Goal: Information Seeking & Learning: Learn about a topic

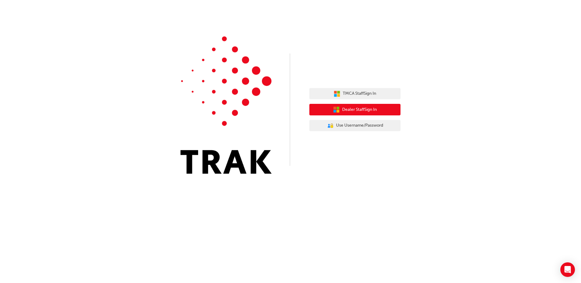
click at [347, 112] on span "Dealer Staff Sign In" at bounding box center [359, 109] width 35 height 7
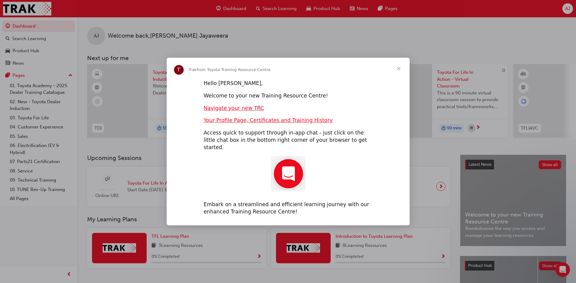
click at [398, 73] on span "Close" at bounding box center [399, 69] width 22 height 22
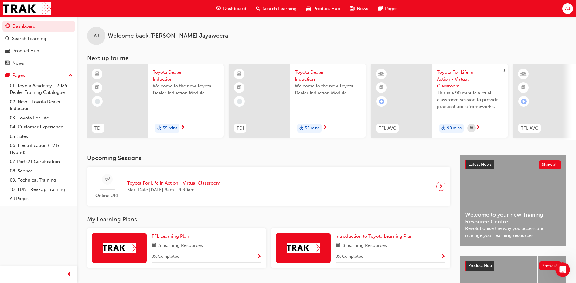
click at [163, 73] on span "Toyota Dealer Induction" at bounding box center [186, 76] width 66 height 14
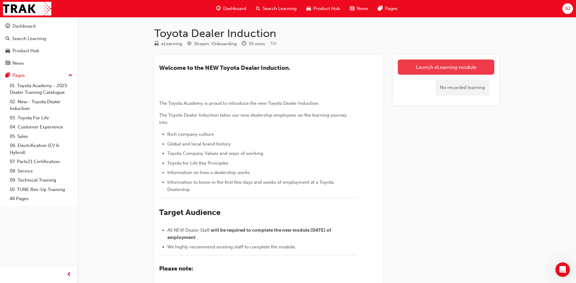
click at [441, 64] on link "Launch eLearning module" at bounding box center [446, 67] width 97 height 15
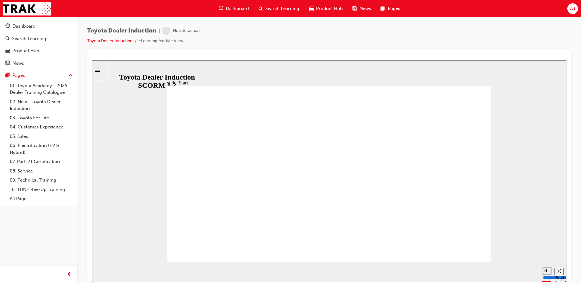
drag, startPoint x: 364, startPoint y: 272, endPoint x: 381, endPoint y: 285, distance: 21.4
click at [381, 282] on html "slide: Start TOYOTA DEALER INDUCTION START START TOYOTA DEALER INDUCTION START …" at bounding box center [329, 171] width 474 height 222
click at [473, 44] on div "Toyota Dealer Induction | Attempted Toyota Dealer Induction eLearning Module Vi…" at bounding box center [329, 38] width 484 height 23
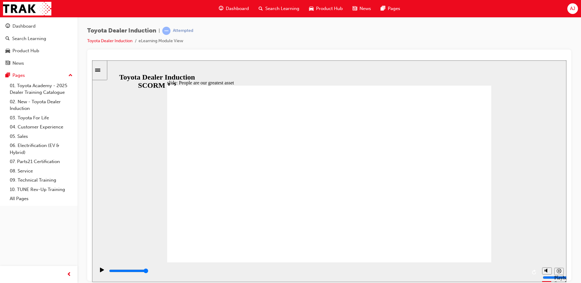
type input "7500"
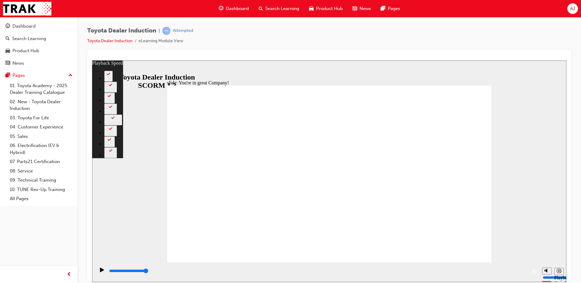
click at [533, 126] on div "slide: You're in great Company! playback speed 2 1.75 1.5 1.25 Normal 0.75 0.5 …" at bounding box center [329, 171] width 474 height 222
type input "156"
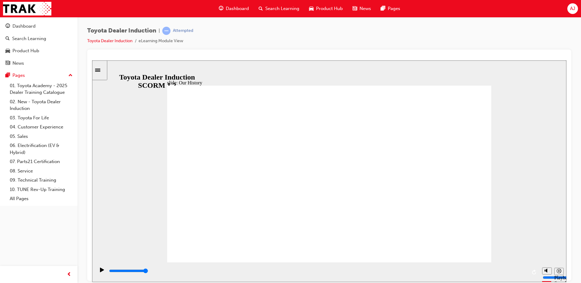
drag, startPoint x: 327, startPoint y: 228, endPoint x: 322, endPoint y: 226, distance: 5.4
click at [104, 268] on div "Play (Ctrl+Alt+P)" at bounding box center [102, 272] width 10 height 10
click at [102, 269] on icon "Play (Ctrl+Alt+P)" at bounding box center [102, 269] width 4 height 5
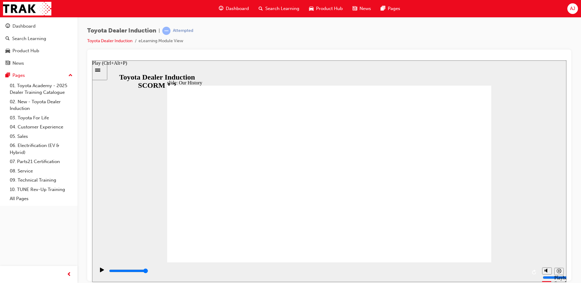
click at [100, 271] on icon "Play (Ctrl+Alt+P)" at bounding box center [102, 269] width 4 height 5
drag, startPoint x: 321, startPoint y: 152, endPoint x: 327, endPoint y: 165, distance: 13.9
drag, startPoint x: 338, startPoint y: 234, endPoint x: 334, endPoint y: 224, distance: 10.8
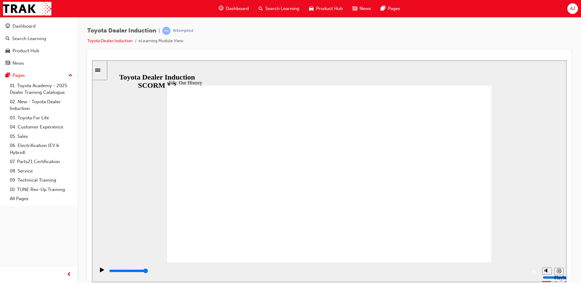
drag, startPoint x: 326, startPoint y: 225, endPoint x: 296, endPoint y: 234, distance: 30.7
drag, startPoint x: 310, startPoint y: 241, endPoint x: 311, endPoint y: 249, distance: 7.7
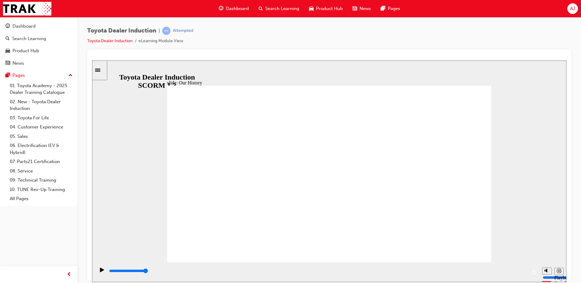
drag, startPoint x: 239, startPoint y: 225, endPoint x: 236, endPoint y: 174, distance: 50.5
drag, startPoint x: 236, startPoint y: 175, endPoint x: 241, endPoint y: 211, distance: 36.7
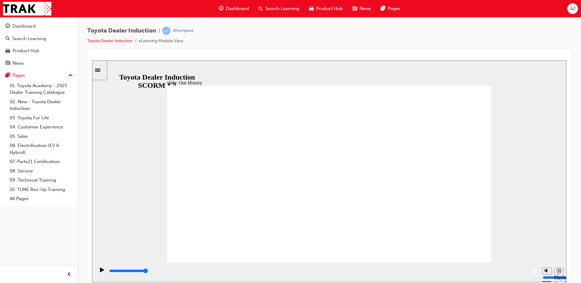
click at [532, 272] on icon "Replay (Ctrl+Alt+R)" at bounding box center [534, 271] width 5 height 5
click at [535, 271] on icon "Replay (Ctrl+Alt+R)" at bounding box center [534, 271] width 4 height 5
click at [100, 272] on icon "Play (Ctrl+Alt+P)" at bounding box center [102, 269] width 4 height 5
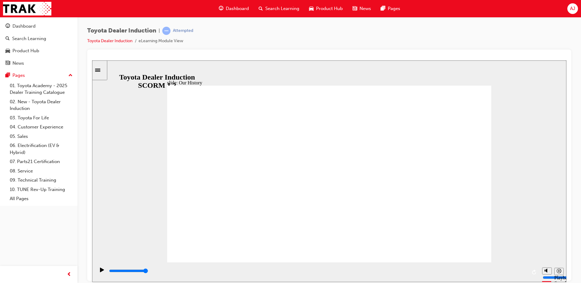
drag, startPoint x: 326, startPoint y: 227, endPoint x: 365, endPoint y: 212, distance: 41.9
click at [97, 271] on div "Play (Ctrl+Alt+P)" at bounding box center [102, 272] width 10 height 10
drag, startPoint x: 326, startPoint y: 228, endPoint x: 339, endPoint y: 232, distance: 13.6
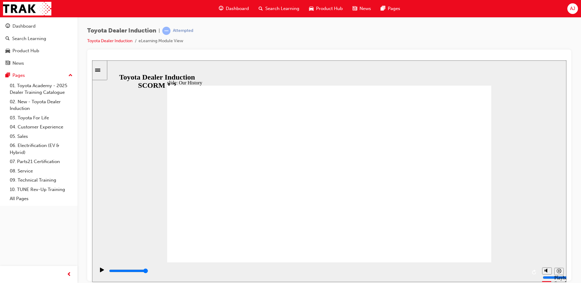
drag, startPoint x: 327, startPoint y: 227, endPoint x: 349, endPoint y: 230, distance: 22.2
drag, startPoint x: 326, startPoint y: 227, endPoint x: 394, endPoint y: 221, distance: 68.0
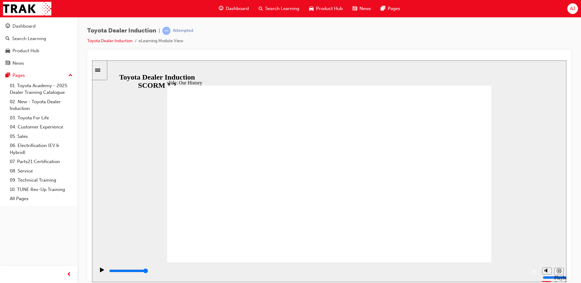
drag, startPoint x: 238, startPoint y: 225, endPoint x: 247, endPoint y: 229, distance: 10.0
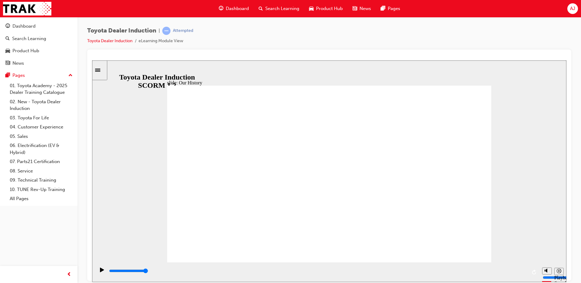
drag, startPoint x: 236, startPoint y: 227, endPoint x: 253, endPoint y: 232, distance: 18.4
drag, startPoint x: 237, startPoint y: 226, endPoint x: 236, endPoint y: 196, distance: 30.1
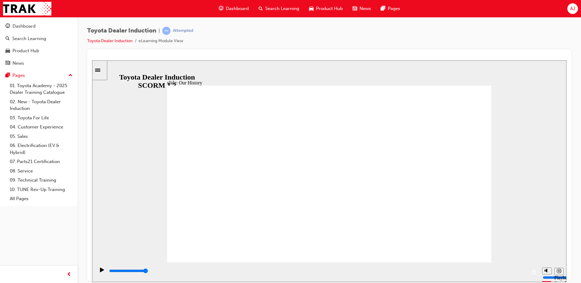
drag, startPoint x: 240, startPoint y: 227, endPoint x: 222, endPoint y: 234, distance: 18.6
drag, startPoint x: 220, startPoint y: 271, endPoint x: 234, endPoint y: 269, distance: 13.2
click at [233, 269] on div "playback controls" at bounding box center [317, 272] width 418 height 9
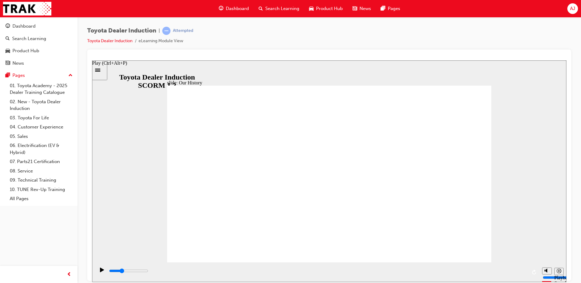
click at [100, 272] on icon "Play (Ctrl+Alt+P)" at bounding box center [102, 269] width 4 height 5
drag, startPoint x: 334, startPoint y: 234, endPoint x: 346, endPoint y: 228, distance: 12.6
drag, startPoint x: 326, startPoint y: 227, endPoint x: 311, endPoint y: 233, distance: 15.8
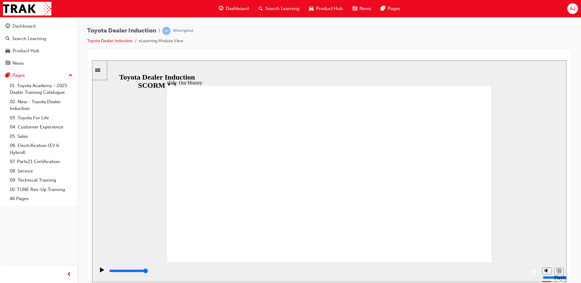
drag, startPoint x: 240, startPoint y: 226, endPoint x: 256, endPoint y: 229, distance: 16.1
drag, startPoint x: 237, startPoint y: 229, endPoint x: 273, endPoint y: 225, distance: 36.0
drag, startPoint x: 235, startPoint y: 224, endPoint x: 236, endPoint y: 202, distance: 22.5
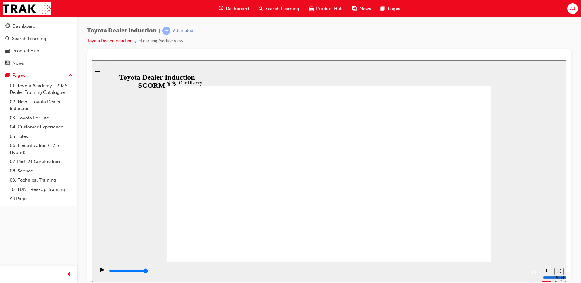
drag, startPoint x: 239, startPoint y: 206, endPoint x: 242, endPoint y: 235, distance: 28.7
drag, startPoint x: 239, startPoint y: 227, endPoint x: 238, endPoint y: 207, distance: 19.7
drag, startPoint x: 328, startPoint y: 227, endPoint x: 348, endPoint y: 227, distance: 20.3
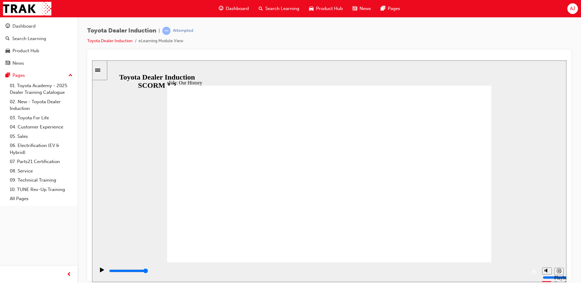
drag, startPoint x: 382, startPoint y: 191, endPoint x: 454, endPoint y: 174, distance: 74.0
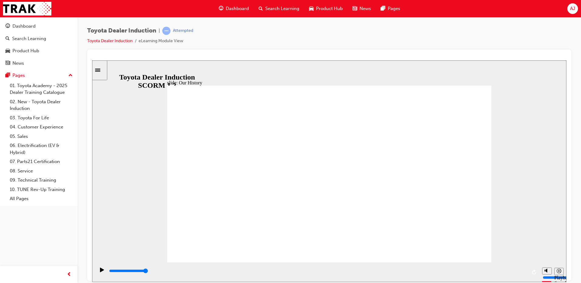
drag, startPoint x: 326, startPoint y: 227, endPoint x: 386, endPoint y: 226, distance: 60.4
drag, startPoint x: 524, startPoint y: 271, endPoint x: 404, endPoint y: 289, distance: 121.9
click at [404, 282] on html "slide: Our History Group 1 Freeform 3 Freeform 1 Freeform 2 Freeform 4 Rectangl…" at bounding box center [329, 171] width 474 height 222
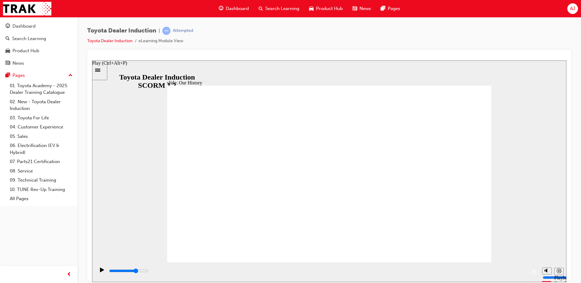
click at [100, 272] on icon "Play (Ctrl+Alt+P)" at bounding box center [102, 269] width 4 height 5
drag, startPoint x: 242, startPoint y: 224, endPoint x: 305, endPoint y: 225, distance: 63.5
drag, startPoint x: 331, startPoint y: 226, endPoint x: 358, endPoint y: 228, distance: 27.1
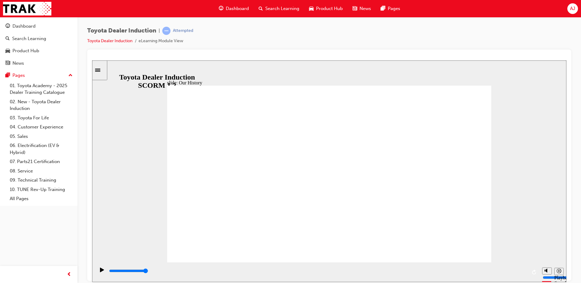
drag, startPoint x: 325, startPoint y: 226, endPoint x: 341, endPoint y: 226, distance: 16.1
drag, startPoint x: 332, startPoint y: 230, endPoint x: 323, endPoint y: 198, distance: 33.2
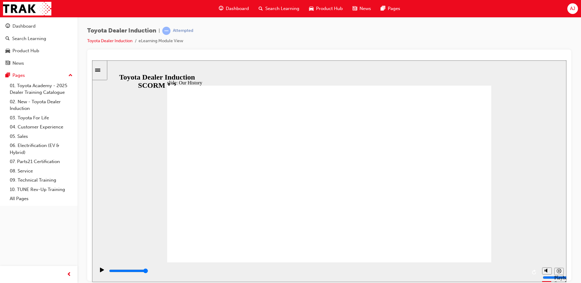
drag, startPoint x: 328, startPoint y: 225, endPoint x: 306, endPoint y: 232, distance: 23.6
drag, startPoint x: 326, startPoint y: 226, endPoint x: 406, endPoint y: 227, distance: 80.2
drag, startPoint x: 418, startPoint y: 225, endPoint x: 429, endPoint y: 218, distance: 13.1
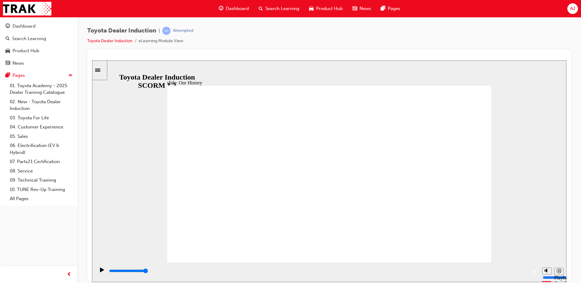
drag, startPoint x: 417, startPoint y: 226, endPoint x: 436, endPoint y: 227, distance: 19.7
drag, startPoint x: 417, startPoint y: 226, endPoint x: 413, endPoint y: 200, distance: 26.7
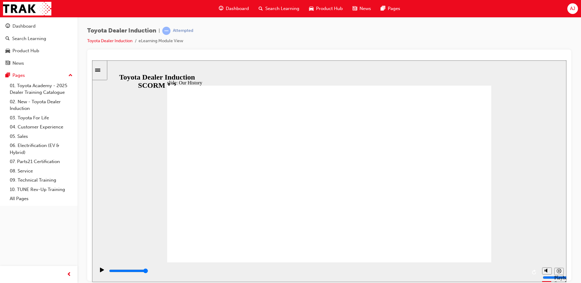
click at [517, 159] on div "slide: Our Founding Spirit Rectangle 1 Our Founding Spirit BACK BACK NEXT NEXT …" at bounding box center [329, 171] width 474 height 222
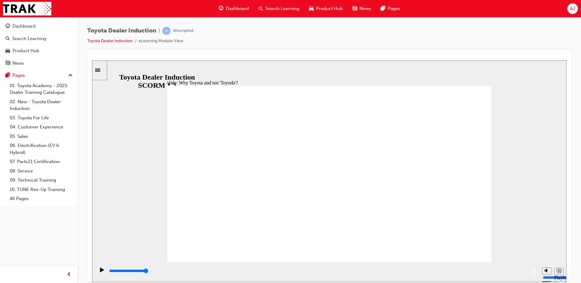
type input "8300"
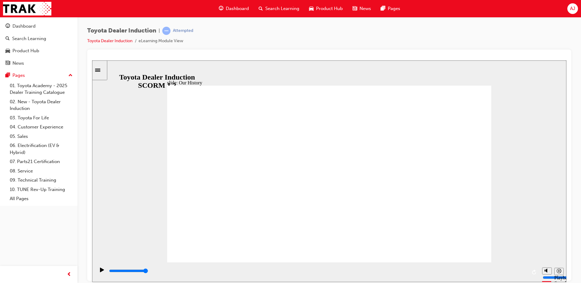
type input "2"
drag, startPoint x: 416, startPoint y: 227, endPoint x: 333, endPoint y: 228, distance: 82.6
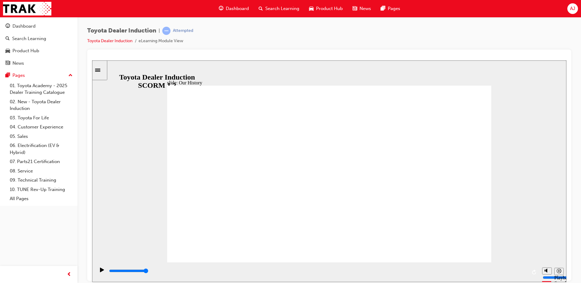
type input "8300"
drag, startPoint x: 329, startPoint y: 228, endPoint x: 225, endPoint y: 230, distance: 103.3
type input "2"
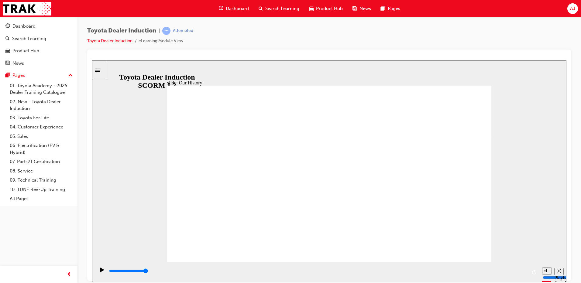
drag, startPoint x: 239, startPoint y: 226, endPoint x: 310, endPoint y: 230, distance: 71.5
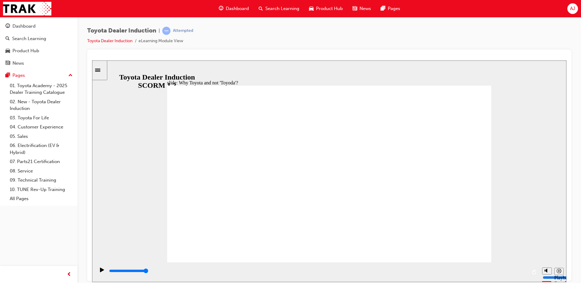
type input "4600"
radio input "true"
drag, startPoint x: 258, startPoint y: 170, endPoint x: 467, endPoint y: 96, distance: 222.4
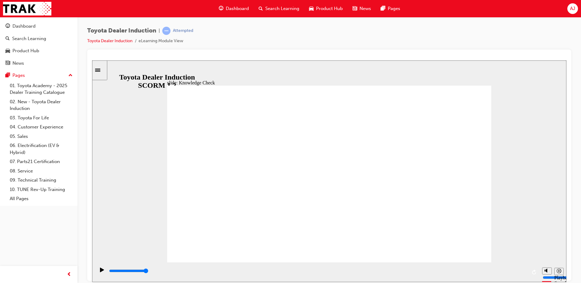
type input "5000"
radio input "true"
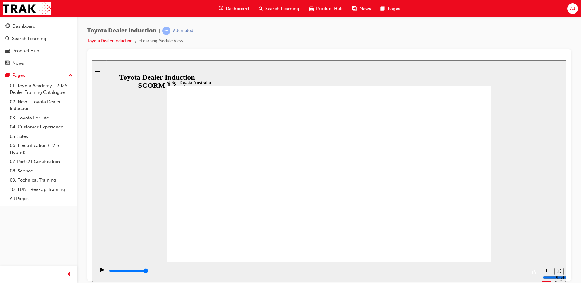
type input "15300"
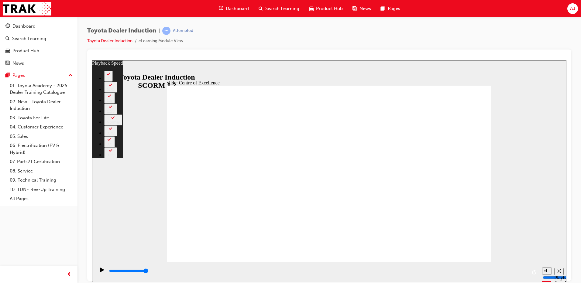
type input "248"
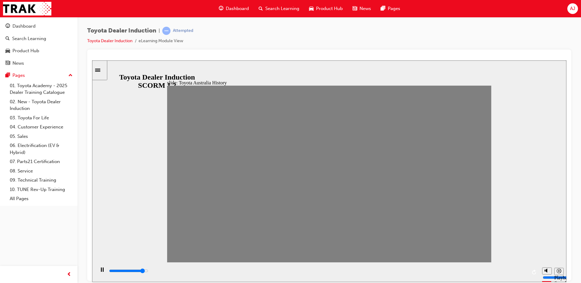
drag, startPoint x: 179, startPoint y: 178, endPoint x: 198, endPoint y: 179, distance: 18.8
drag, startPoint x: 195, startPoint y: 177, endPoint x: 209, endPoint y: 178, distance: 14.0
drag, startPoint x: 210, startPoint y: 178, endPoint x: 221, endPoint y: 179, distance: 11.3
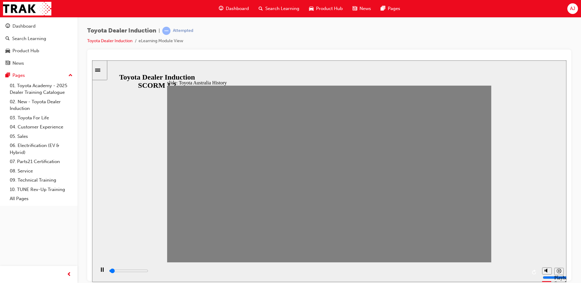
drag, startPoint x: 223, startPoint y: 178, endPoint x: 236, endPoint y: 176, distance: 12.8
drag, startPoint x: 239, startPoint y: 179, endPoint x: 250, endPoint y: 179, distance: 10.9
drag, startPoint x: 251, startPoint y: 176, endPoint x: 262, endPoint y: 176, distance: 10.6
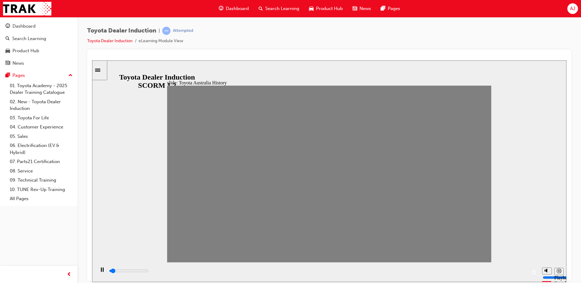
drag, startPoint x: 269, startPoint y: 176, endPoint x: 282, endPoint y: 179, distance: 13.5
drag, startPoint x: 283, startPoint y: 179, endPoint x: 298, endPoint y: 182, distance: 14.6
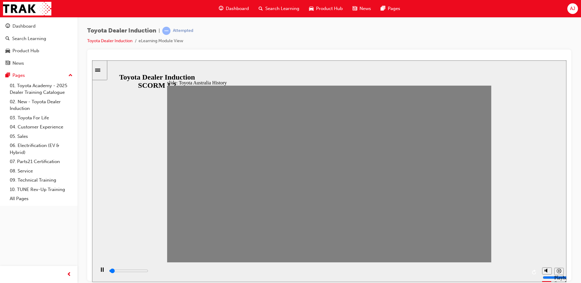
drag, startPoint x: 297, startPoint y: 175, endPoint x: 319, endPoint y: 183, distance: 23.0
drag, startPoint x: 312, startPoint y: 177, endPoint x: 331, endPoint y: 178, distance: 18.3
drag, startPoint x: 328, startPoint y: 176, endPoint x: 341, endPoint y: 180, distance: 14.2
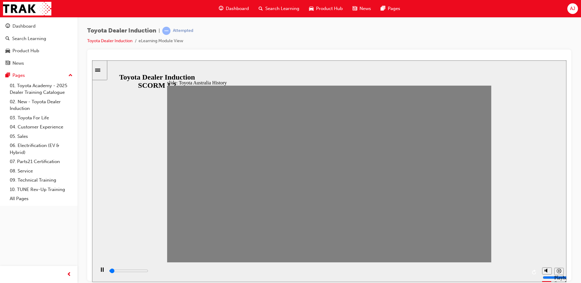
drag, startPoint x: 343, startPoint y: 178, endPoint x: 355, endPoint y: 179, distance: 11.9
drag, startPoint x: 357, startPoint y: 176, endPoint x: 375, endPoint y: 178, distance: 17.7
drag, startPoint x: 373, startPoint y: 177, endPoint x: 384, endPoint y: 177, distance: 10.9
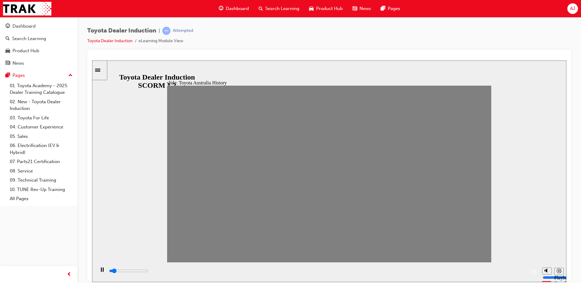
drag, startPoint x: 388, startPoint y: 178, endPoint x: 404, endPoint y: 178, distance: 15.2
drag, startPoint x: 403, startPoint y: 178, endPoint x: 416, endPoint y: 179, distance: 13.1
drag, startPoint x: 416, startPoint y: 178, endPoint x: 433, endPoint y: 183, distance: 18.4
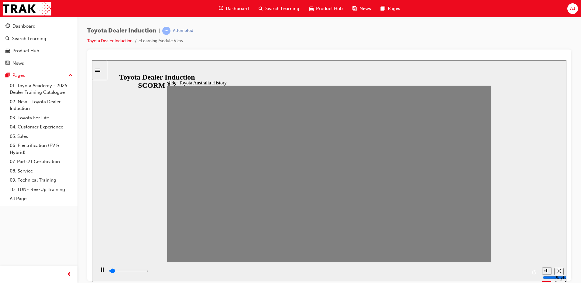
drag, startPoint x: 434, startPoint y: 176, endPoint x: 445, endPoint y: 173, distance: 11.9
drag, startPoint x: 446, startPoint y: 179, endPoint x: 466, endPoint y: 180, distance: 19.5
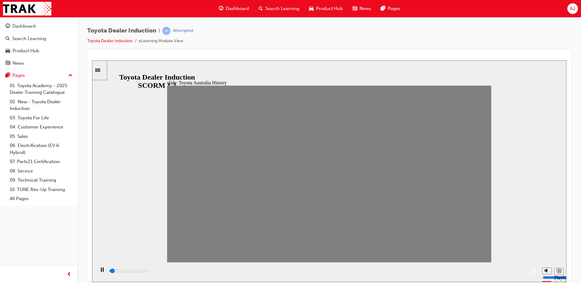
drag, startPoint x: 464, startPoint y: 177, endPoint x: 482, endPoint y: 179, distance: 18.1
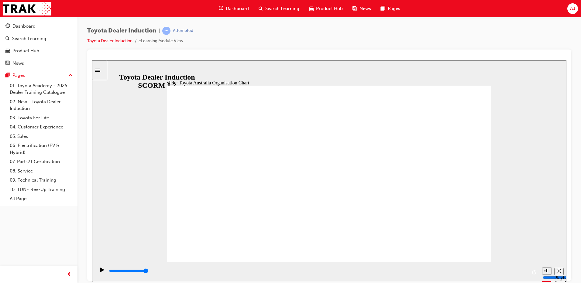
type input "1400"
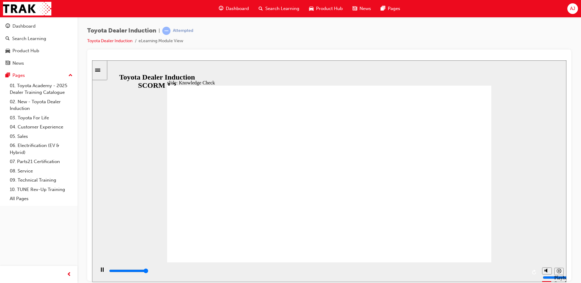
type input "5000"
radio input "true"
type input "5000"
radio input "true"
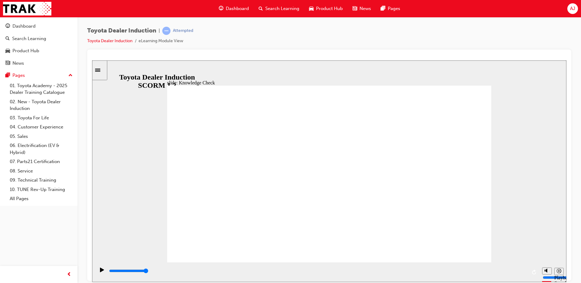
type input "5000"
radio input "true"
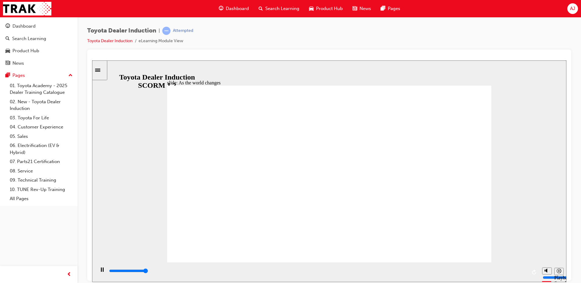
type input "9200"
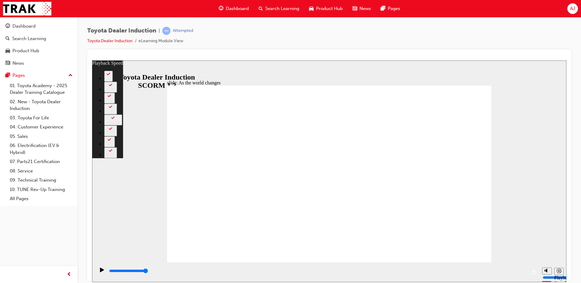
type input "128"
drag, startPoint x: 474, startPoint y: 251, endPoint x: 472, endPoint y: 242, distance: 8.8
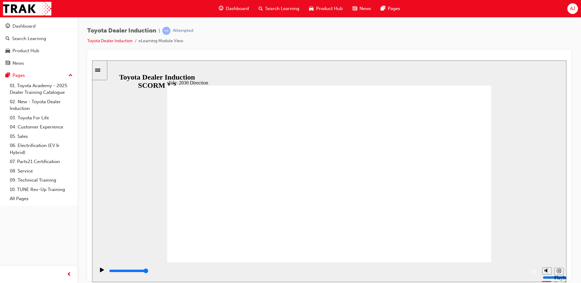
type input "5000"
type input "s"
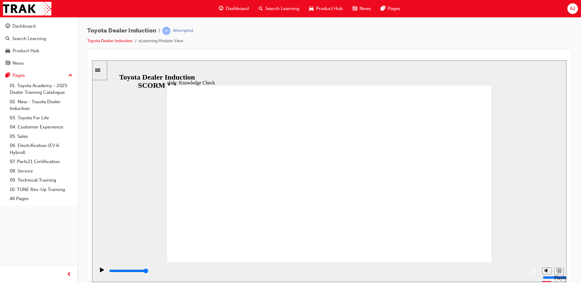
type input "sa"
type input "saf"
type input "saft"
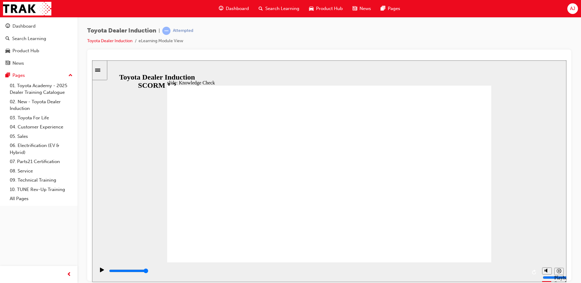
type input "saft"
type input "safty"
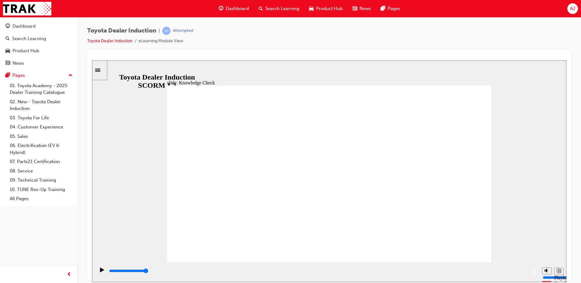
type input "safty"
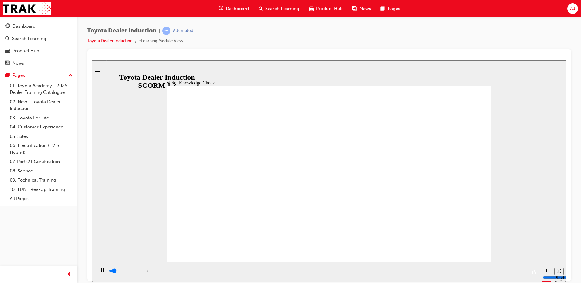
type input "400"
type input "safty"
type input "800"
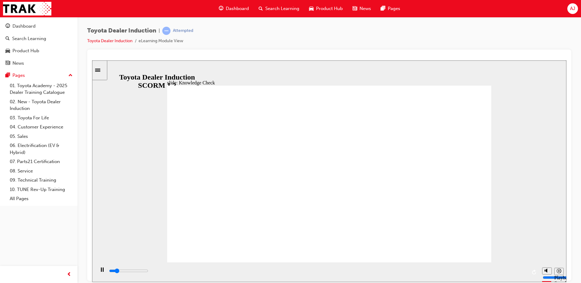
type input "safty"
drag, startPoint x: 526, startPoint y: 274, endPoint x: 97, endPoint y: 265, distance: 429.2
click at [97, 265] on div "playback controls" at bounding box center [317, 272] width 444 height 20
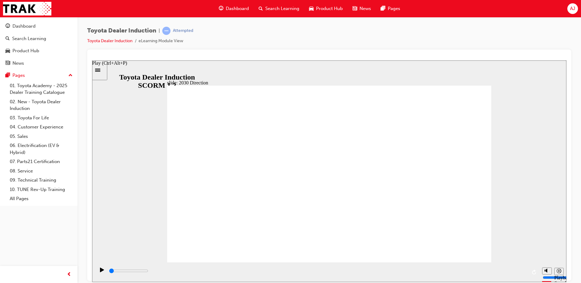
click at [102, 270] on icon "Play (Ctrl+Alt+P)" at bounding box center [102, 269] width 4 height 5
type input "800"
type input "safty"
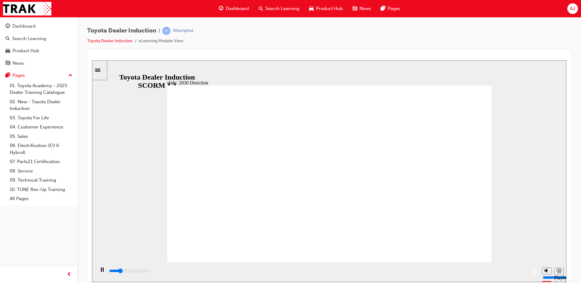
type input "800"
type input "safty"
type input "5000"
drag, startPoint x: 278, startPoint y: 180, endPoint x: 170, endPoint y: 182, distance: 108.1
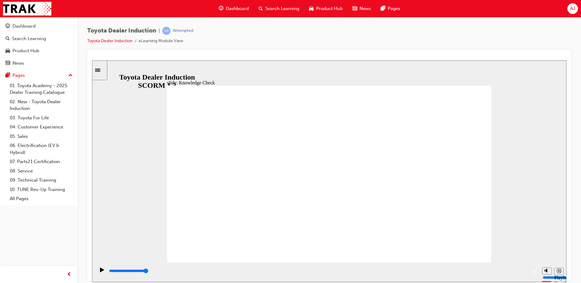
drag, startPoint x: 250, startPoint y: 176, endPoint x: 227, endPoint y: 181, distance: 23.6
type input "h"
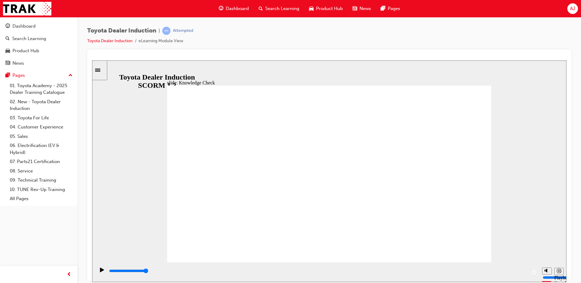
type input "ha"
type input "hap"
type input "happ"
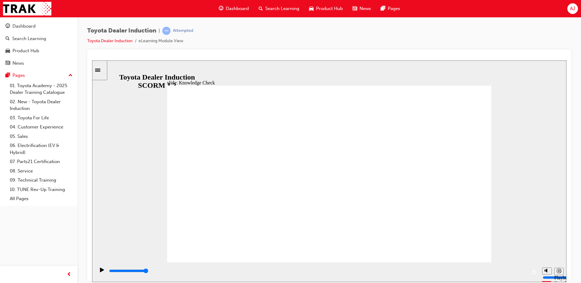
type input "happ"
type input "happy"
type input "happyn"
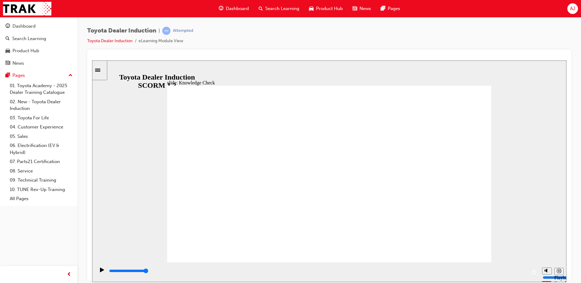
type input "happyne"
type input "happynes"
type input "happyness"
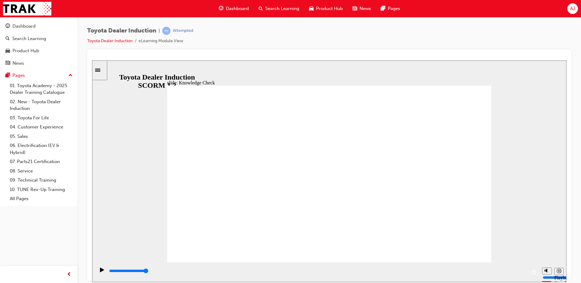
type input "happyness"
type input "5000"
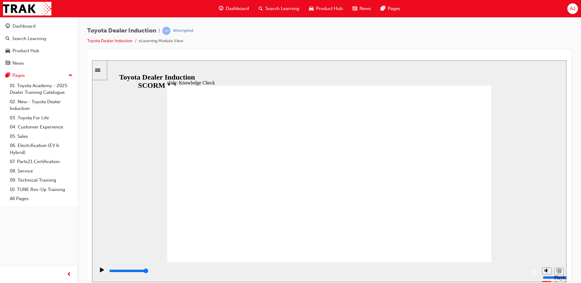
type input "m"
type input "mo"
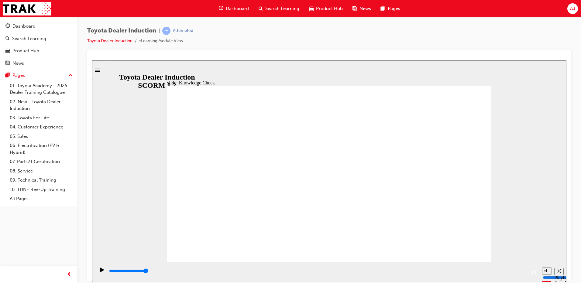
type input "mo"
type input "mob"
type input "mobi"
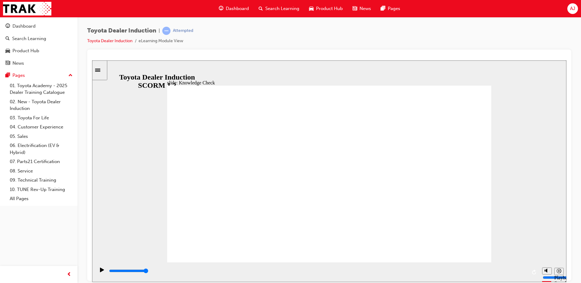
type input "mobil"
type input "mobili"
type input "mobilit"
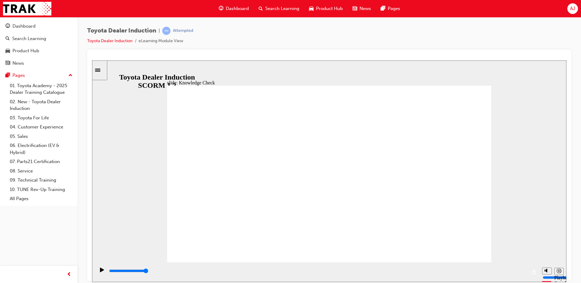
type input "mobilit"
type input "mobility"
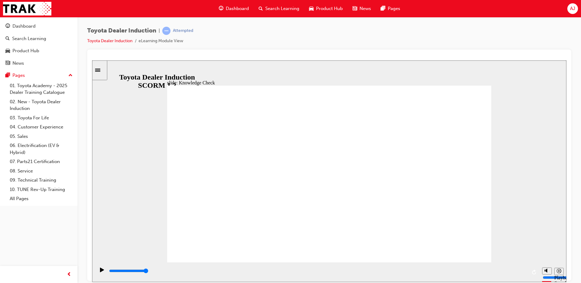
type input "mobility"
type input "6500"
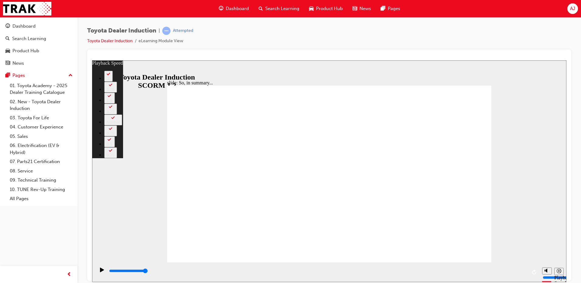
click at [156, 143] on div "slide: So, in summary... Rectangle 3 playback speed 2 1.75 1.5 1.25 Normal 0.75…" at bounding box center [329, 171] width 474 height 222
click at [517, 187] on div "slide: So, in summary... Rectangle 3 playback speed 2 1.75 1.5 1.25 Normal 0.75…" at bounding box center [329, 171] width 474 height 222
click at [540, 230] on div "slide: So, in summary... Rectangle 3 playback speed 2 1.75 1.5 1.25 Normal 0.75…" at bounding box center [329, 171] width 474 height 222
type input "128"
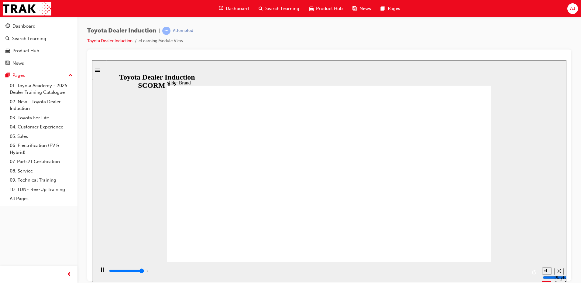
click at [538, 185] on div "slide: The Toyota brand BACK BACK NEXT NEXT The Toyota brand most recognised in…" at bounding box center [329, 171] width 474 height 222
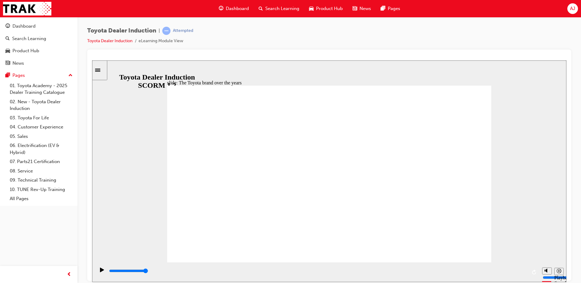
type input "8400"
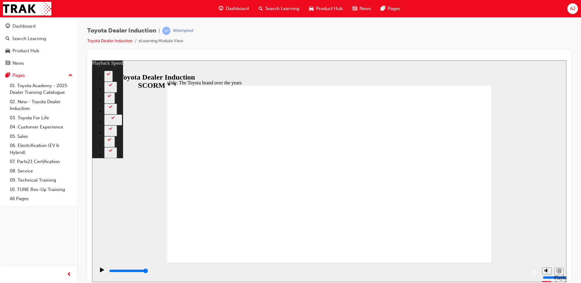
type input "165"
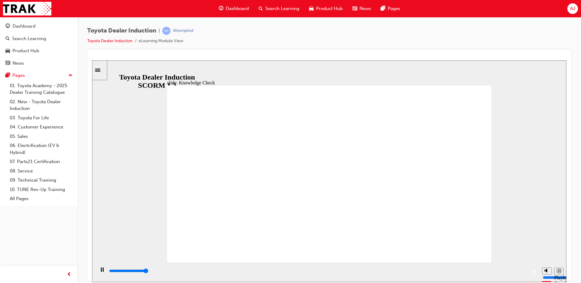
type input "5000"
radio input "false"
radio input "true"
radio input "false"
radio input "true"
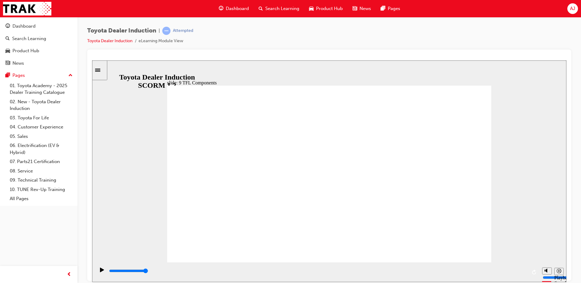
type input "10800"
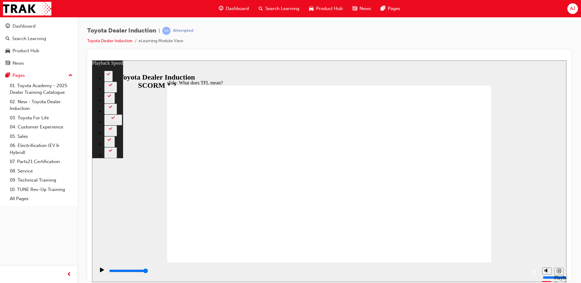
type input "139"
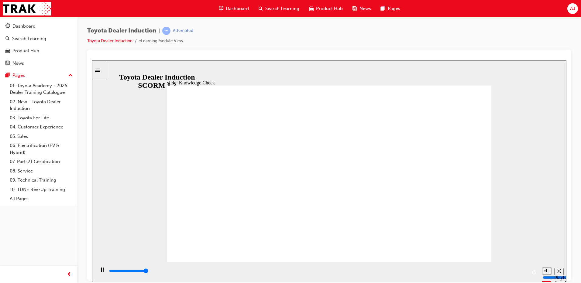
type input "5000"
radio input "true"
type input "1400"
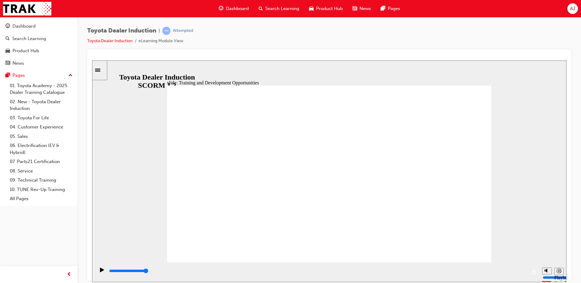
type input "5000"
radio input "true"
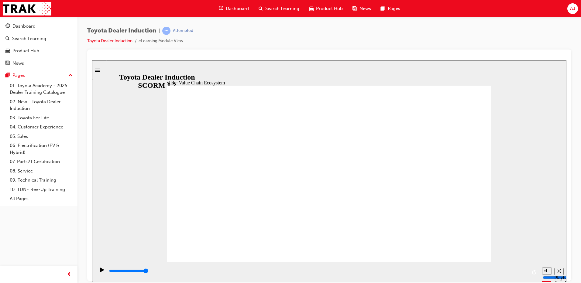
type input "11300"
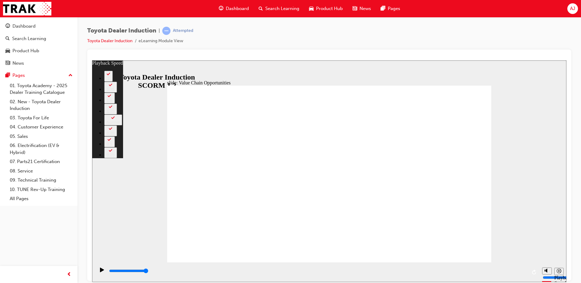
click at [536, 208] on div "slide: Value Chain Opportunities Rectangle 1 playback speed 2 1.75 1.5 1.25 Nor…" at bounding box center [329, 171] width 474 height 222
type input "64"
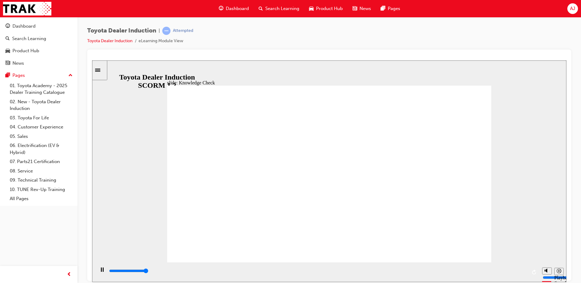
type input "5000"
radio input "true"
type input "5000"
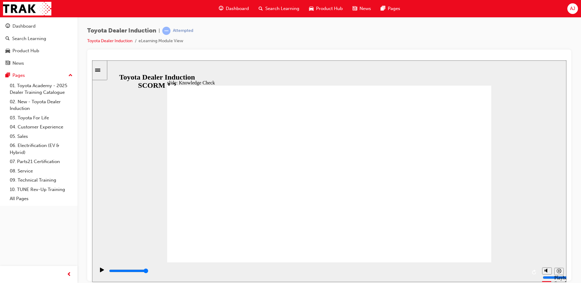
radio input "true"
click at [502, 87] on div "slide: Systems and Access Systems and Access Freeform 17 Toyota Central check i…" at bounding box center [329, 171] width 474 height 222
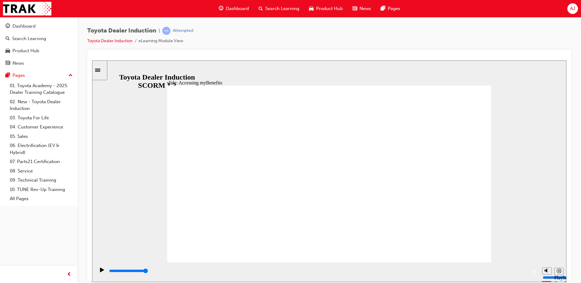
type input "5000"
type input "a"
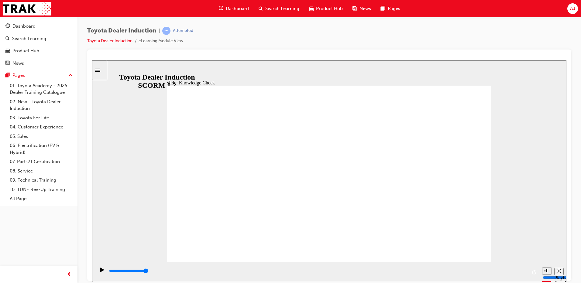
type input "ap"
type input "app"
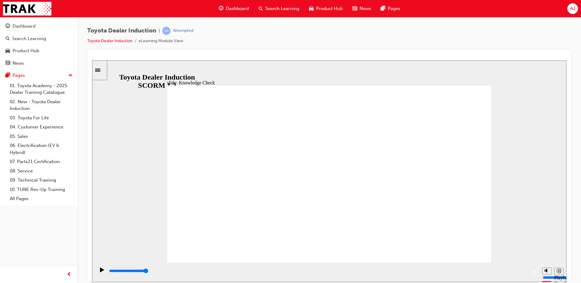
type input "app"
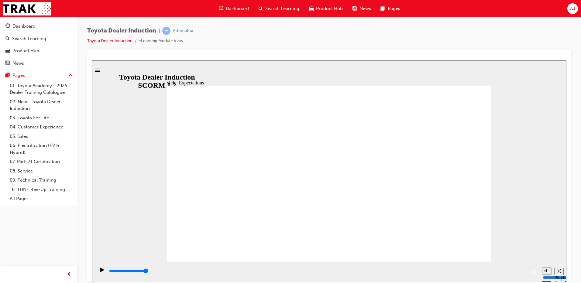
type input "8400"
checkbox input "true"
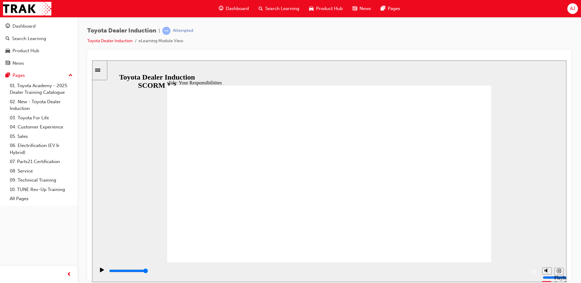
checkbox input "true"
checkbox input "false"
checkbox input "true"
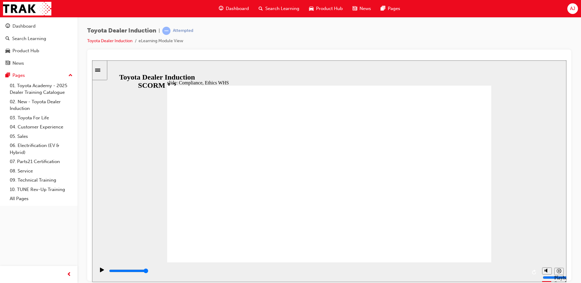
type input "8400"
checkbox input "true"
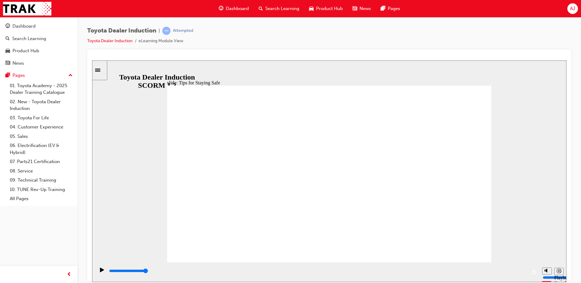
type input "5000"
checkbox input "true"
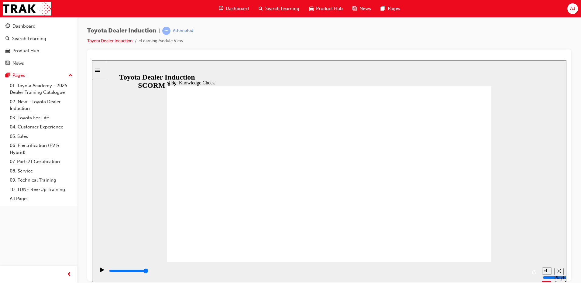
checkbox input "true"
type input "5000"
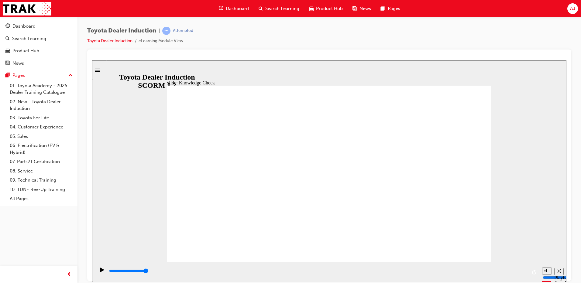
radio input "true"
type input "5000"
checkbox input "true"
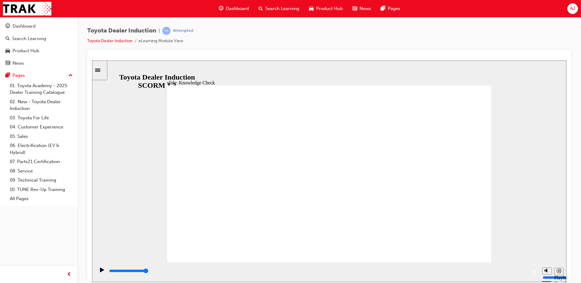
checkbox input "true"
type input "5000"
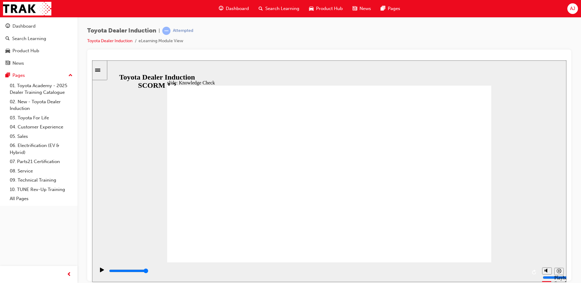
checkbox input "true"
drag, startPoint x: 361, startPoint y: 200, endPoint x: 355, endPoint y: 202, distance: 5.9
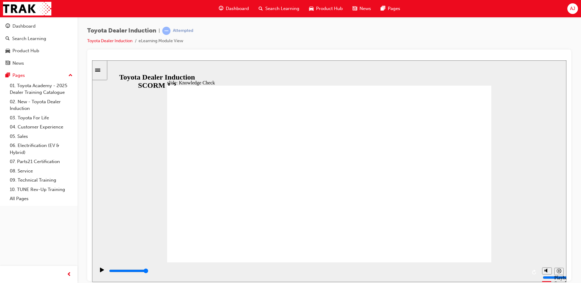
type input "9900"
click at [564, 31] on div "Toyota Dealer Induction | Passed Toyota Dealer Induction eLearning Module View" at bounding box center [329, 38] width 484 height 23
click at [575, 7] on div "AJ" at bounding box center [572, 8] width 11 height 11
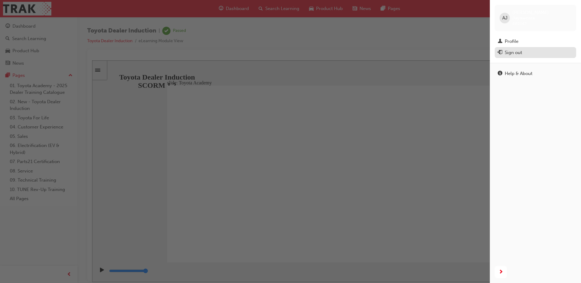
click at [517, 51] on button "Sign out" at bounding box center [534, 52] width 81 height 11
